Goal: Use online tool/utility: Utilize a website feature to perform a specific function

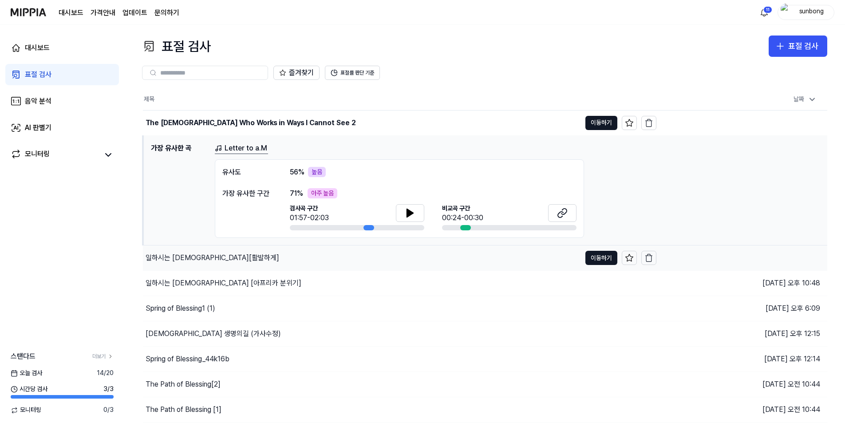
click at [206, 258] on div "일하시는 [DEMOGRAPHIC_DATA][활발하게]" at bounding box center [212, 257] width 134 height 11
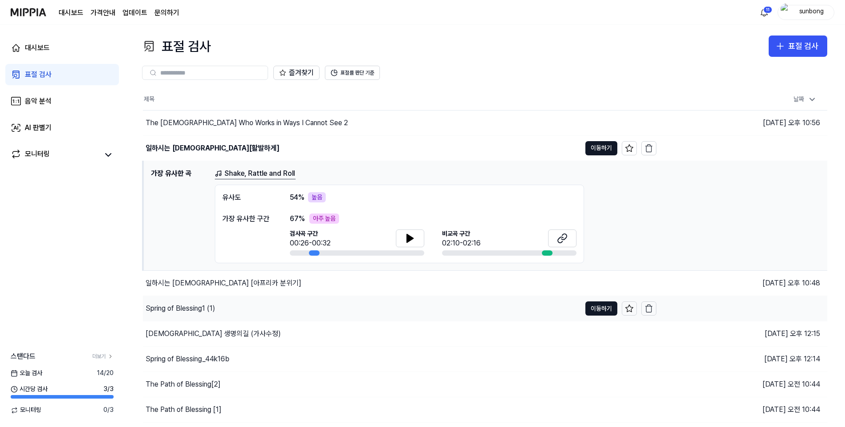
click at [196, 307] on div "Spring of Blessing1 (1)" at bounding box center [180, 308] width 70 height 11
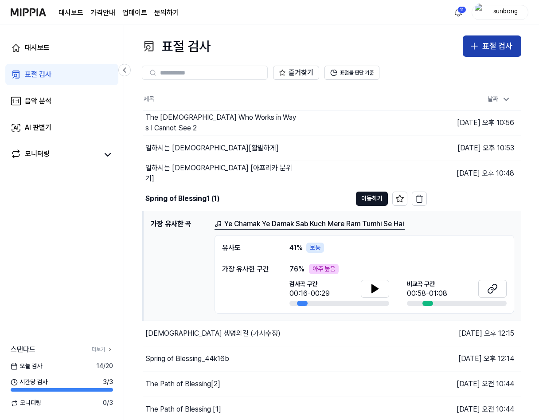
click at [505, 44] on div "표절 검사" at bounding box center [498, 46] width 30 height 13
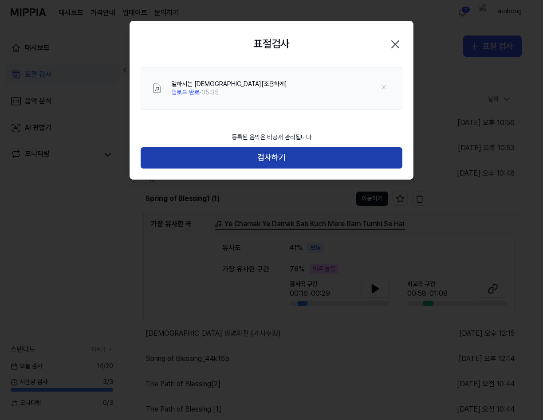
click at [286, 160] on button "검사하기" at bounding box center [272, 157] width 262 height 21
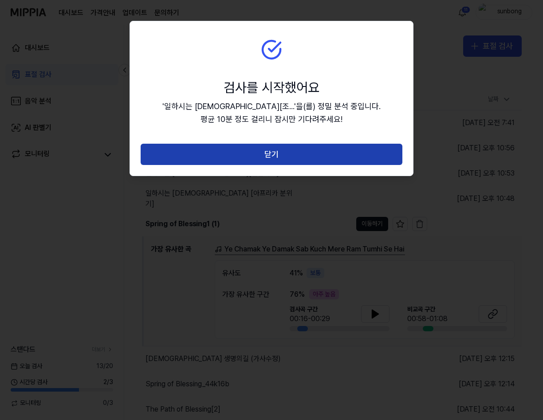
click at [275, 155] on button "닫기" at bounding box center [272, 154] width 262 height 21
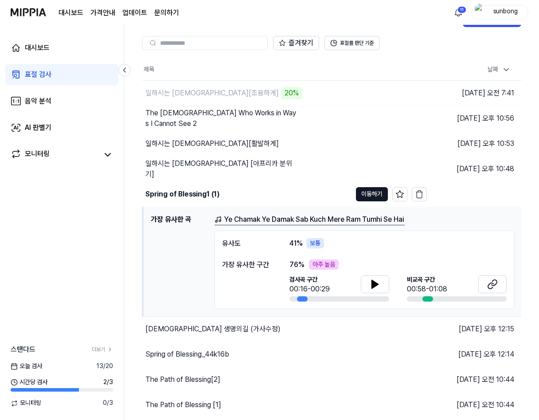
scroll to position [44, 0]
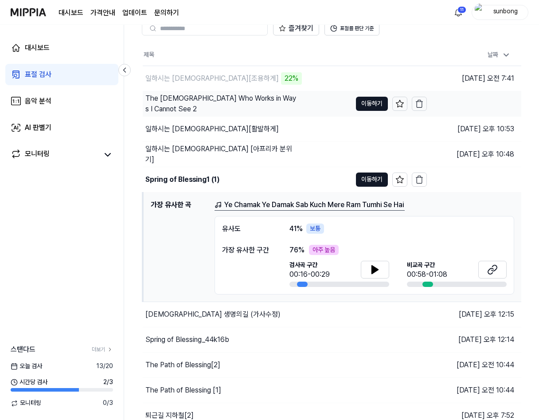
click at [240, 103] on div "The [DEMOGRAPHIC_DATA] Who Works in Ways I Cannot See 2" at bounding box center [221, 103] width 153 height 21
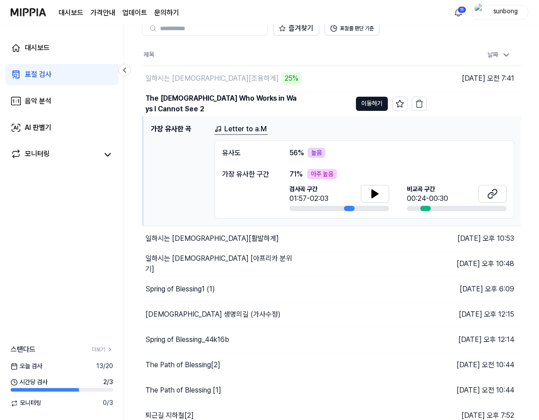
scroll to position [0, 0]
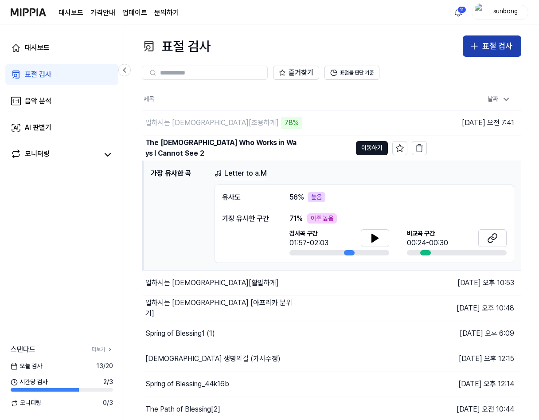
click at [490, 49] on div "표절 검사" at bounding box center [498, 46] width 30 height 13
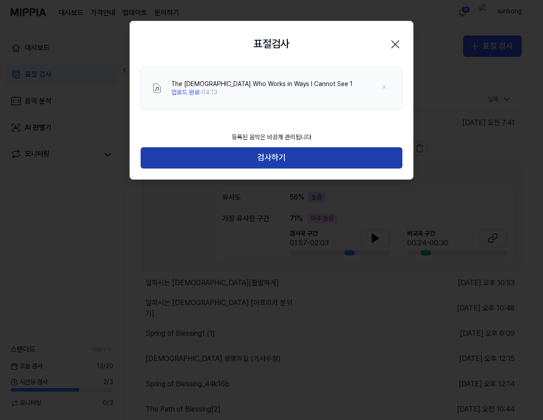
click at [272, 155] on button "검사하기" at bounding box center [272, 157] width 262 height 21
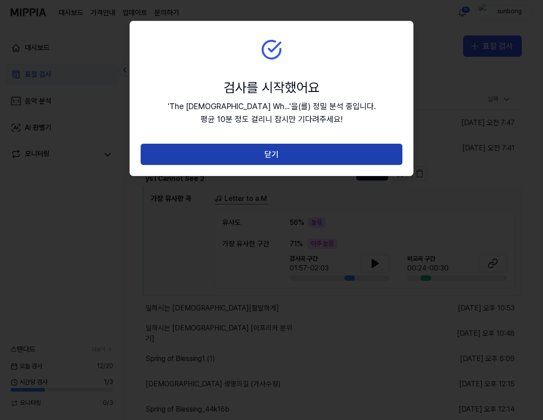
click at [267, 153] on button "닫기" at bounding box center [272, 154] width 262 height 21
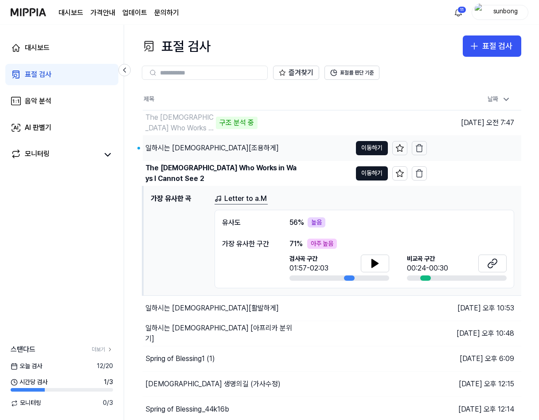
click at [190, 144] on div "일하시는 [DEMOGRAPHIC_DATA][조용하게]" at bounding box center [212, 148] width 134 height 11
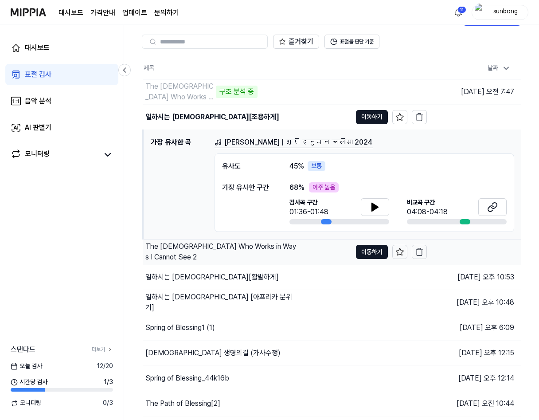
scroll to position [44, 0]
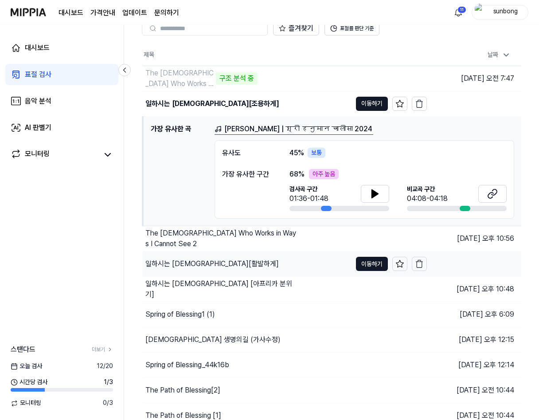
click at [206, 263] on div "일하시는 [DEMOGRAPHIC_DATA][활발하게]" at bounding box center [212, 264] width 134 height 11
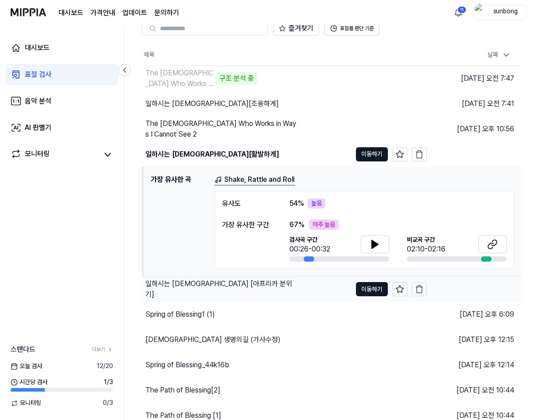
click at [198, 289] on div "일하시는 [DEMOGRAPHIC_DATA] [아프리카 분위기]" at bounding box center [221, 289] width 153 height 21
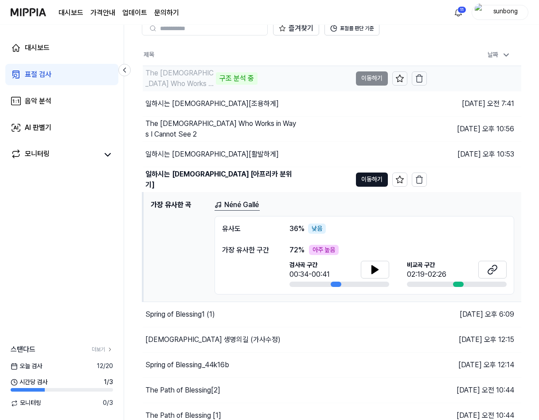
click at [193, 78] on div "The [DEMOGRAPHIC_DATA] Who Works in Ways I Cannot See 1" at bounding box center [179, 78] width 68 height 21
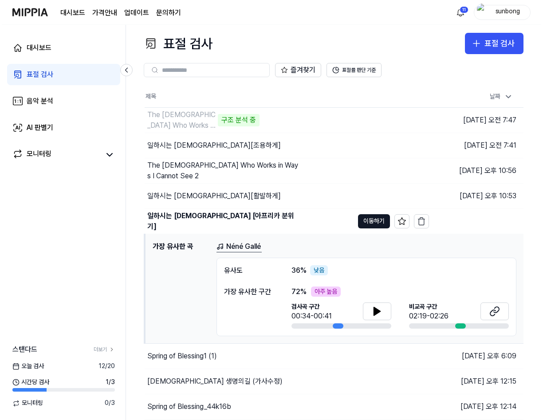
scroll to position [0, 0]
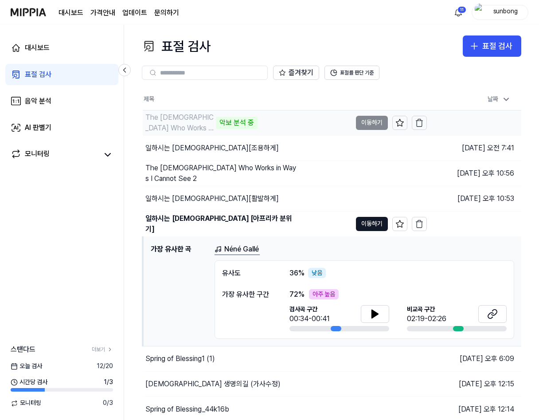
click at [229, 122] on div "악보 분석 중" at bounding box center [237, 123] width 42 height 12
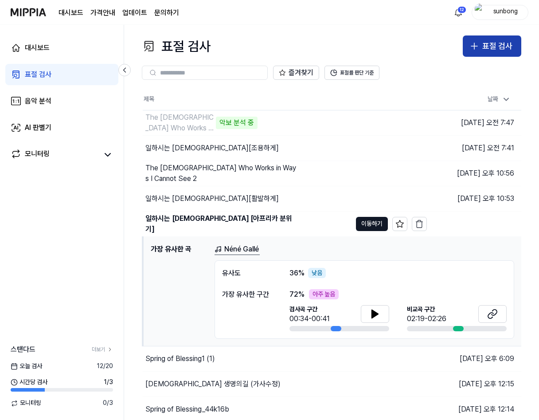
click at [493, 43] on div "표절 검사" at bounding box center [498, 46] width 30 height 13
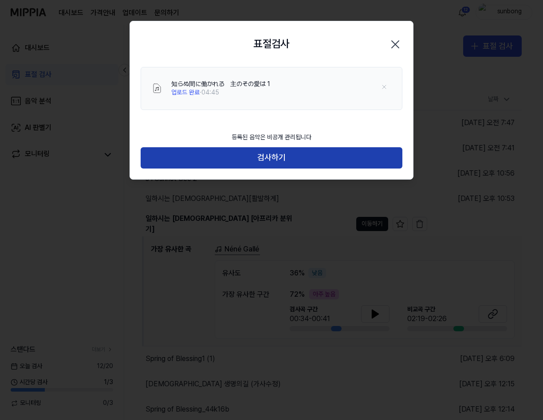
click at [261, 150] on button "검사하기" at bounding box center [272, 157] width 262 height 21
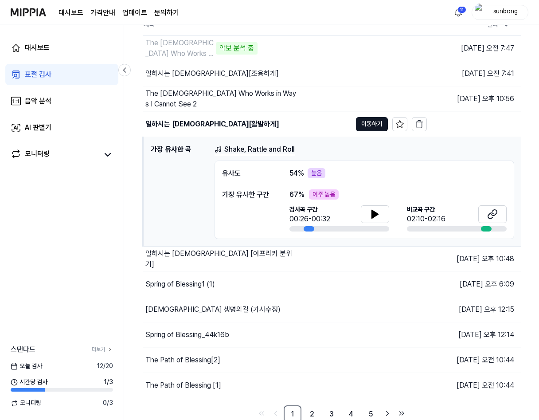
scroll to position [78, 0]
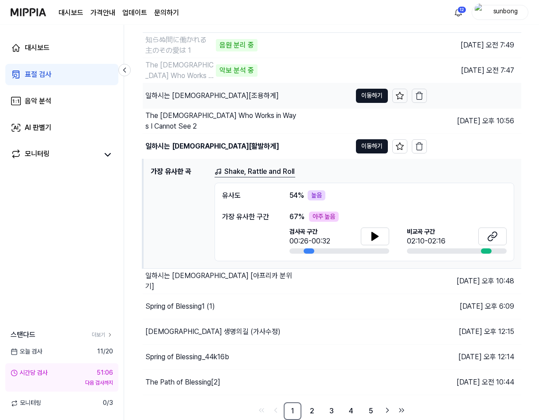
click at [196, 97] on div "일하시는 [DEMOGRAPHIC_DATA][조용하게]" at bounding box center [212, 95] width 134 height 11
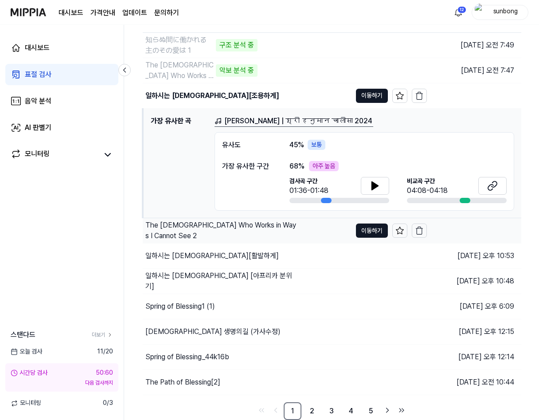
click at [237, 233] on div "The [DEMOGRAPHIC_DATA] Who Works in Ways I Cannot See 2" at bounding box center [221, 230] width 153 height 21
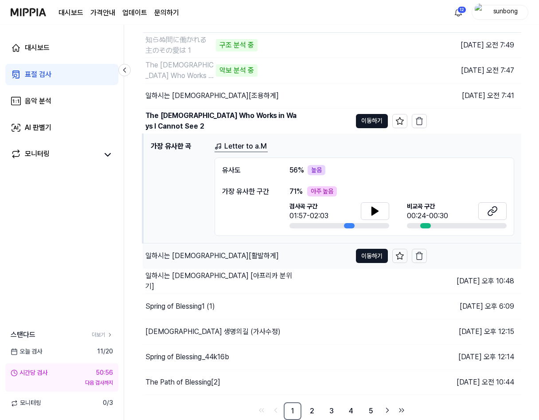
click at [196, 253] on div "일하시는 [DEMOGRAPHIC_DATA][활발하게]" at bounding box center [212, 256] width 134 height 11
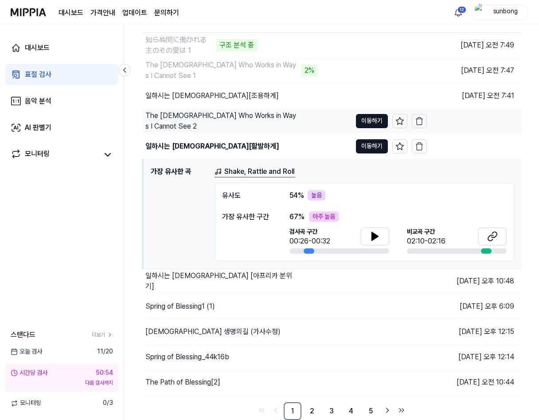
click at [196, 122] on div "The [DEMOGRAPHIC_DATA] Who Works in Ways I Cannot See 2" at bounding box center [221, 120] width 153 height 21
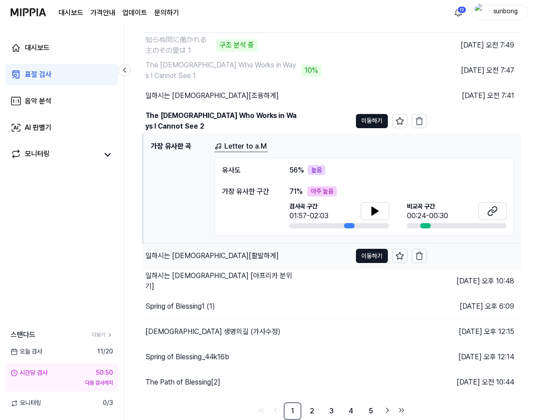
click at [197, 256] on div "일하시는 [DEMOGRAPHIC_DATA][활발하게]" at bounding box center [212, 256] width 134 height 11
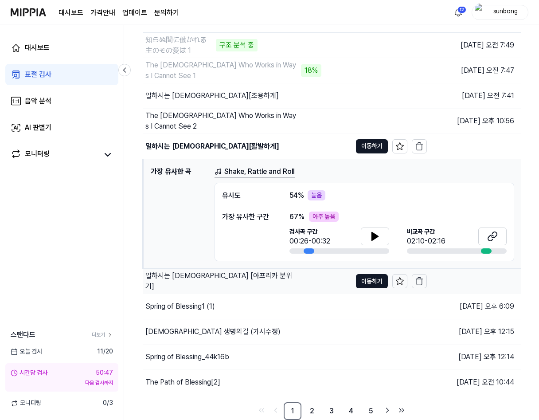
click at [202, 281] on div "일하시는 [DEMOGRAPHIC_DATA] [아프리카 분위기]" at bounding box center [221, 281] width 153 height 21
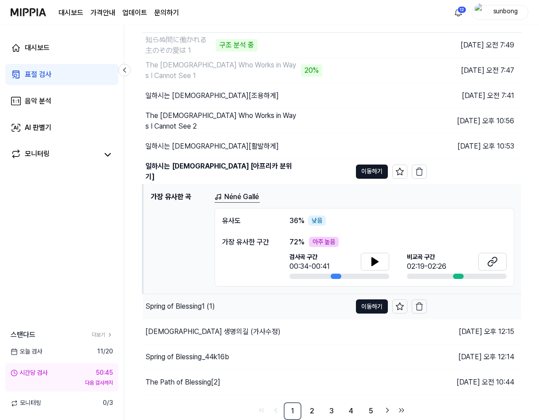
click at [196, 305] on div "Spring of Blessing1 (1)" at bounding box center [180, 306] width 70 height 11
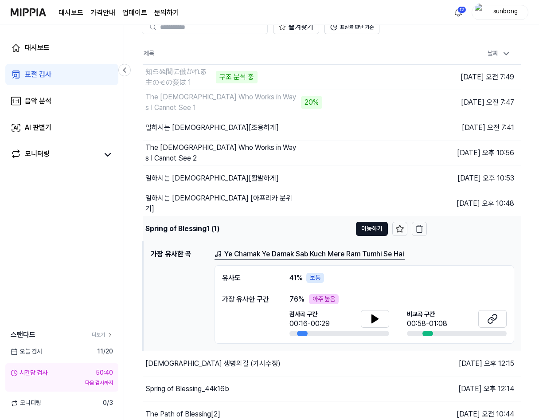
scroll to position [0, 0]
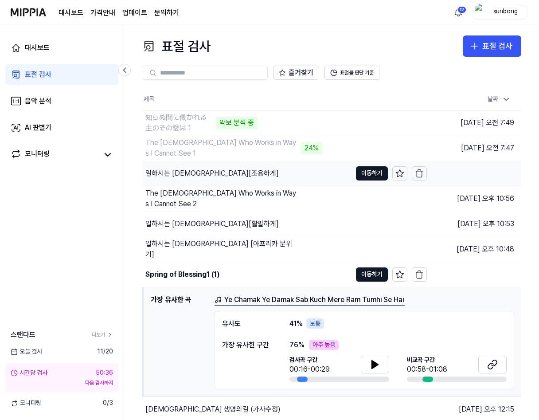
click at [198, 173] on div "일하시는 [DEMOGRAPHIC_DATA][조용하게]" at bounding box center [212, 173] width 134 height 11
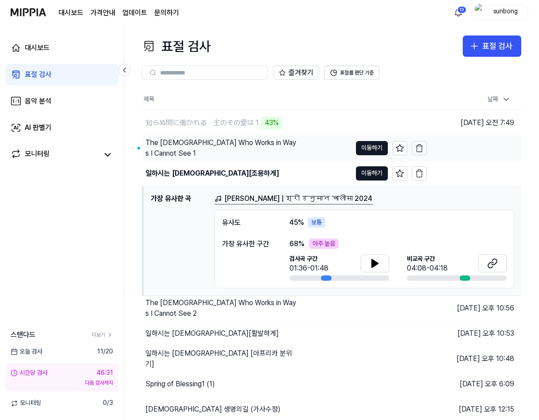
click at [223, 147] on div "The [DEMOGRAPHIC_DATA] Who Works in Ways I Cannot See 1" at bounding box center [221, 147] width 153 height 21
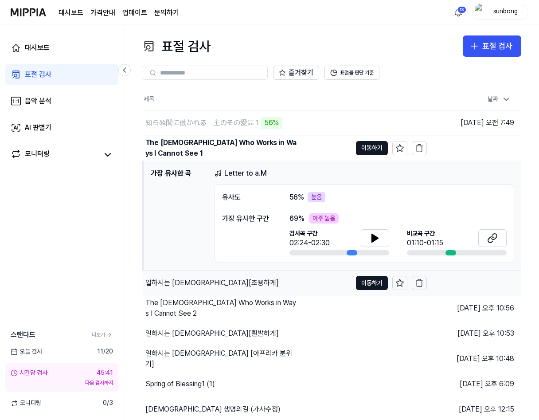
click at [214, 280] on div "일하시는 [DEMOGRAPHIC_DATA][조용하게]" at bounding box center [212, 283] width 134 height 11
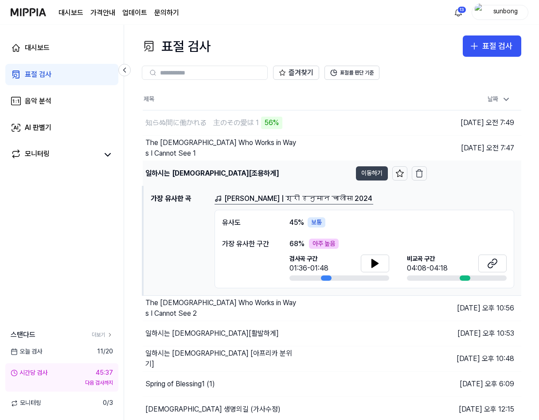
click at [380, 172] on button "이동하기" at bounding box center [372, 173] width 32 height 14
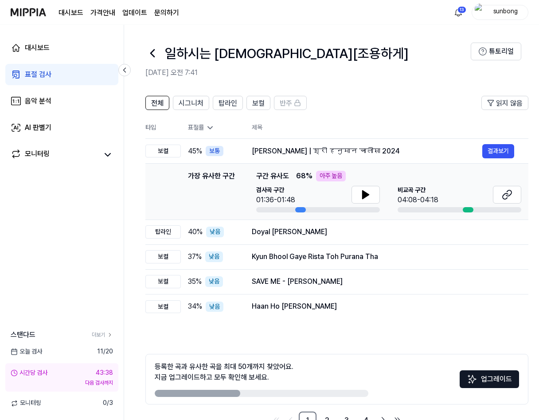
click at [45, 71] on div "표절 검사" at bounding box center [38, 74] width 27 height 11
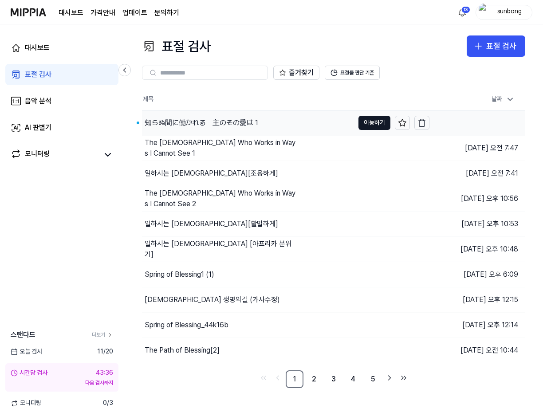
click at [242, 127] on div "知らぬ間に働かれる　主のその愛は 1" at bounding box center [202, 123] width 114 height 11
